Goal: Information Seeking & Learning: Find contact information

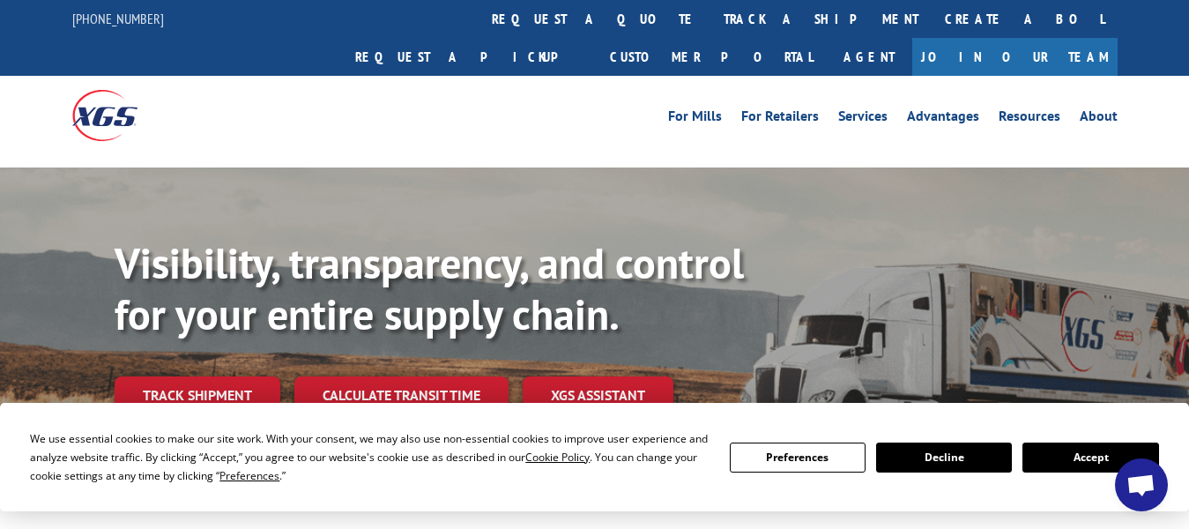
click at [1096, 455] on button "Accept" at bounding box center [1090, 457] width 136 height 30
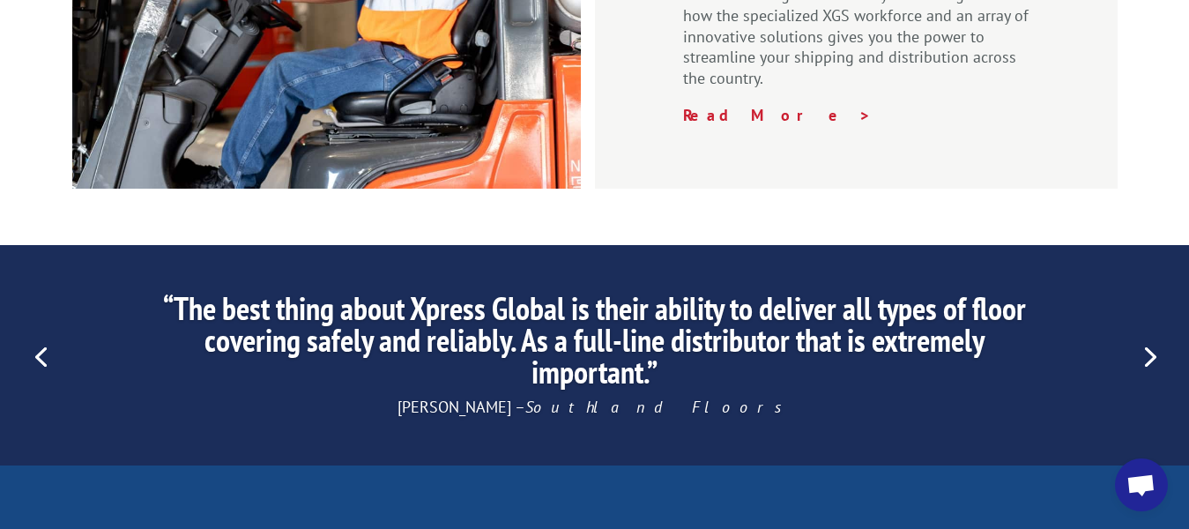
scroll to position [2954, 0]
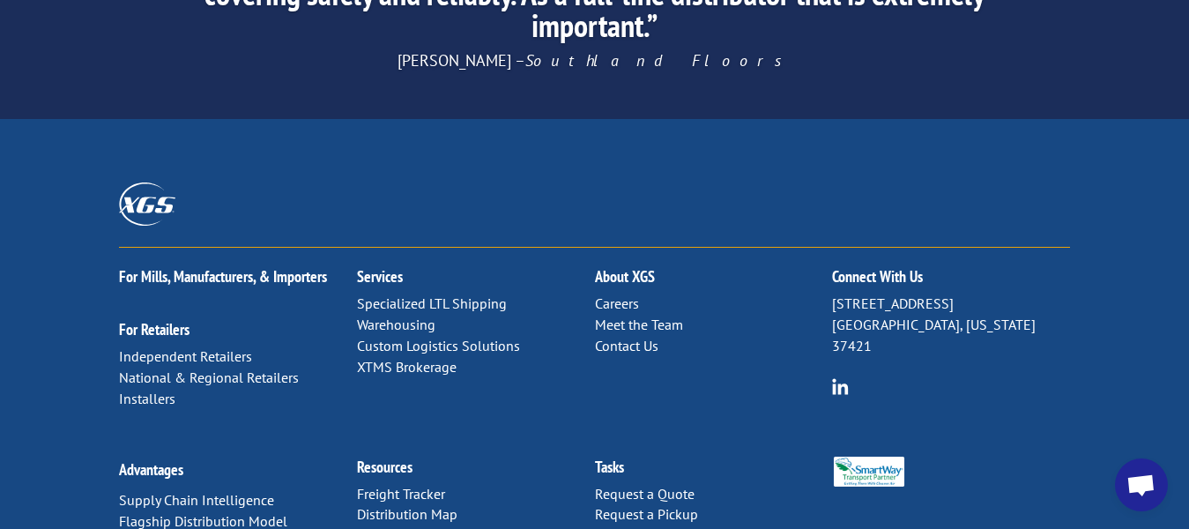
click at [615, 337] on link "Contact Us" at bounding box center [626, 346] width 63 height 18
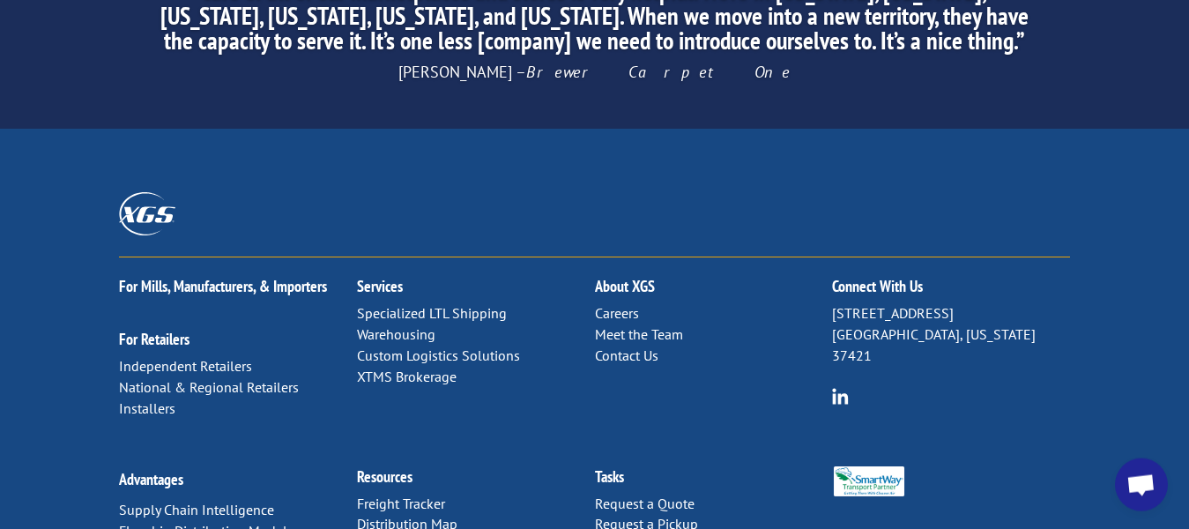
scroll to position [2954, 0]
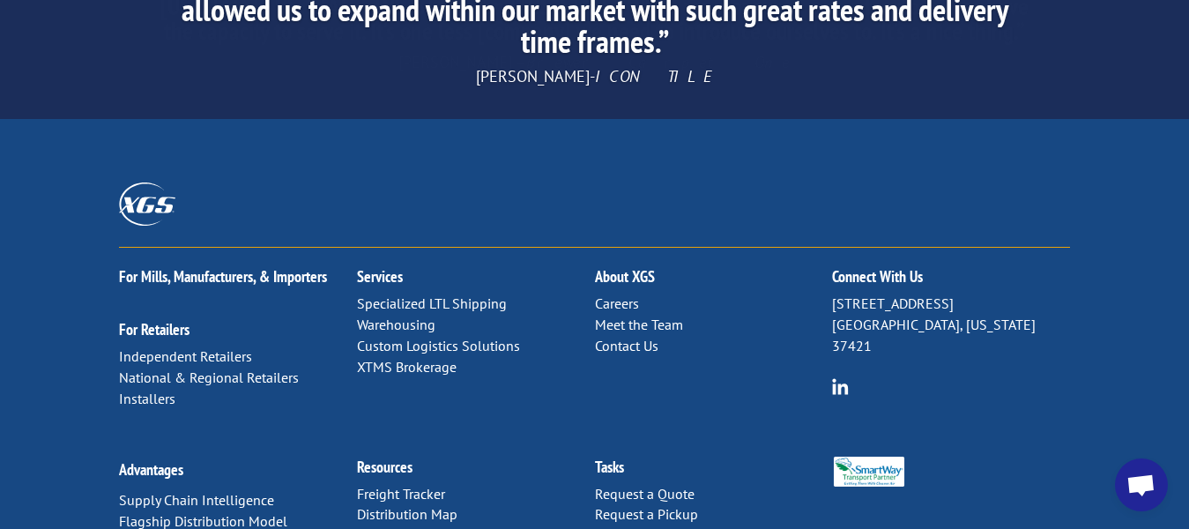
click at [620, 337] on link "Contact Us" at bounding box center [626, 346] width 63 height 18
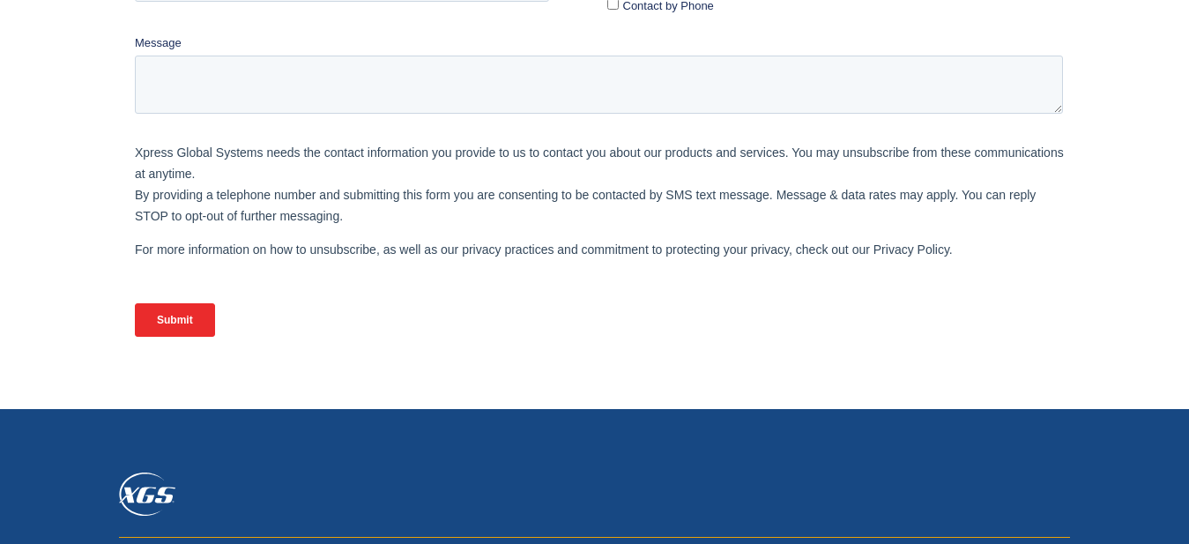
scroll to position [719, 0]
